Goal: Transaction & Acquisition: Subscribe to service/newsletter

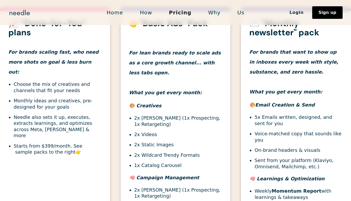
scroll to position [194, 0]
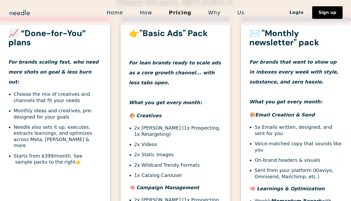
click at [164, 37] on strong "👉"Basic Ads" Pack" at bounding box center [168, 33] width 79 height 11
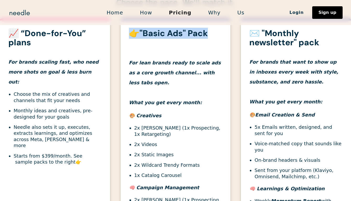
click at [164, 37] on strong "👉"Basic Ads" Pack" at bounding box center [168, 33] width 79 height 11
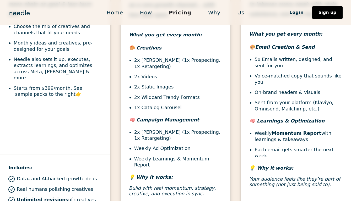
scroll to position [261, 0]
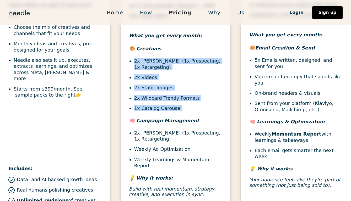
drag, startPoint x: 185, startPoint y: 110, endPoint x: 124, endPoint y: 58, distance: 79.6
click at [124, 58] on div "👉"Basic Ads" Pack For lean brands ready to scale ads as a core growth channel..…" at bounding box center [176, 82] width 110 height 241
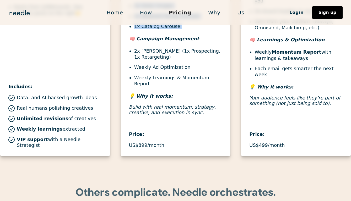
scroll to position [341, 0]
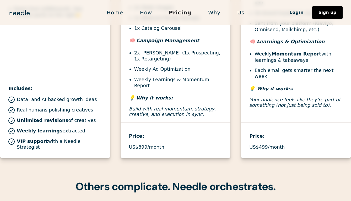
click at [147, 146] on div "👉"Basic Ads" Pack For lean brands ready to scale ads as a core growth channel..…" at bounding box center [176, 14] width 110 height 287
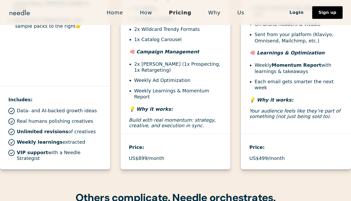
click at [185, 107] on h4 "💡 Why it works:" at bounding box center [175, 109] width 93 height 10
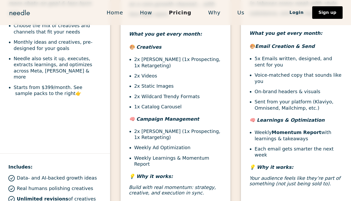
scroll to position [262, 0]
